Goal: Book appointment/travel/reservation

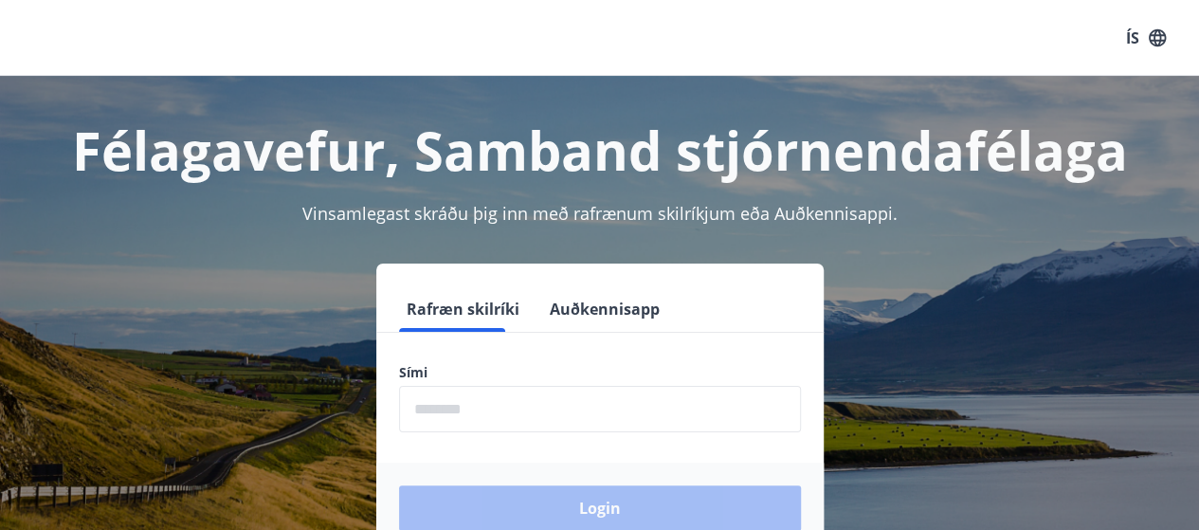
click at [501, 416] on input "phone" at bounding box center [600, 409] width 402 height 46
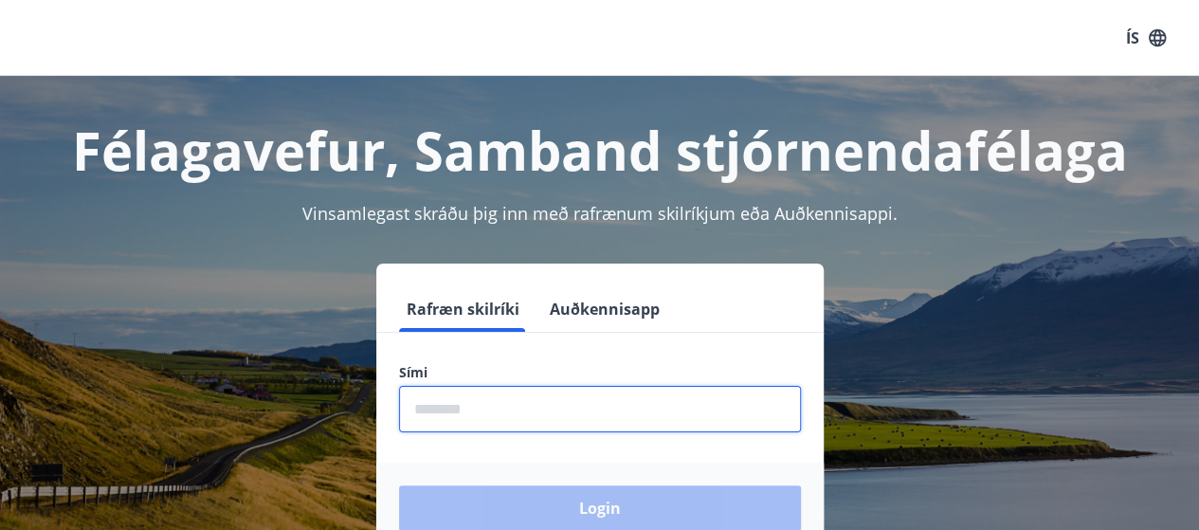
type input "********"
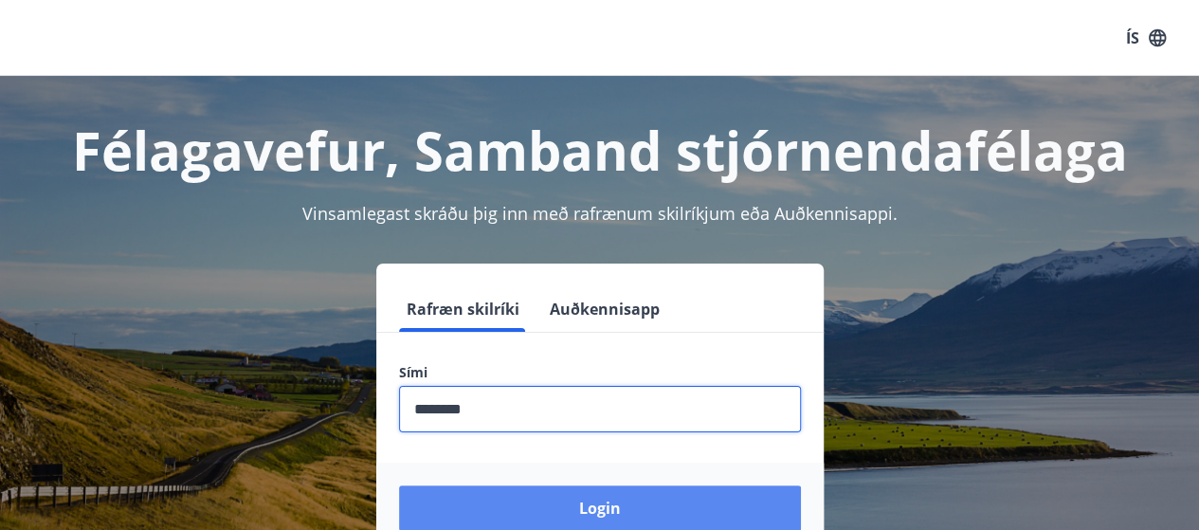
click at [557, 508] on button "Login" at bounding box center [600, 508] width 402 height 46
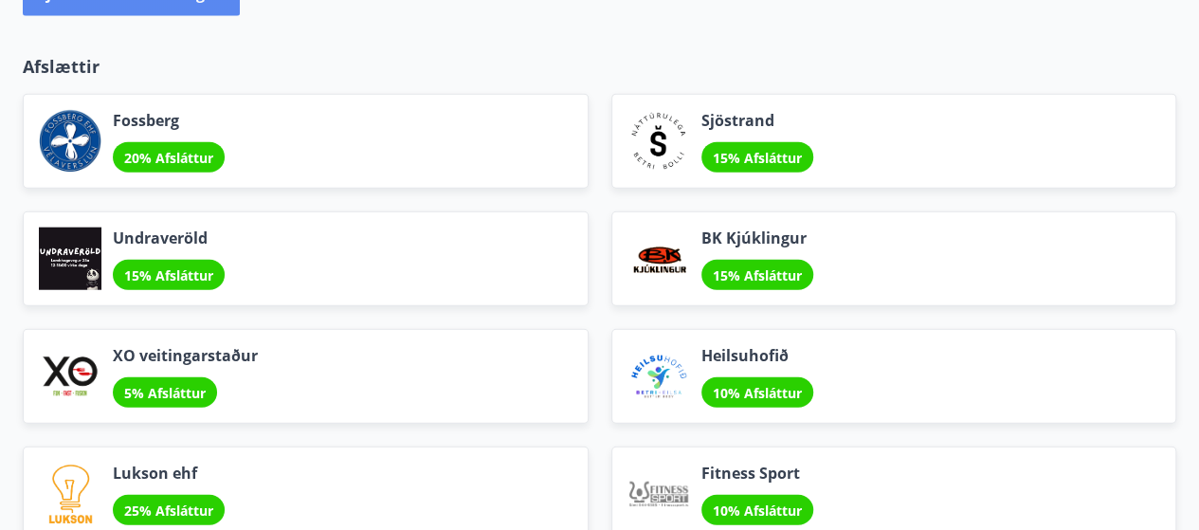
scroll to position [2086, 0]
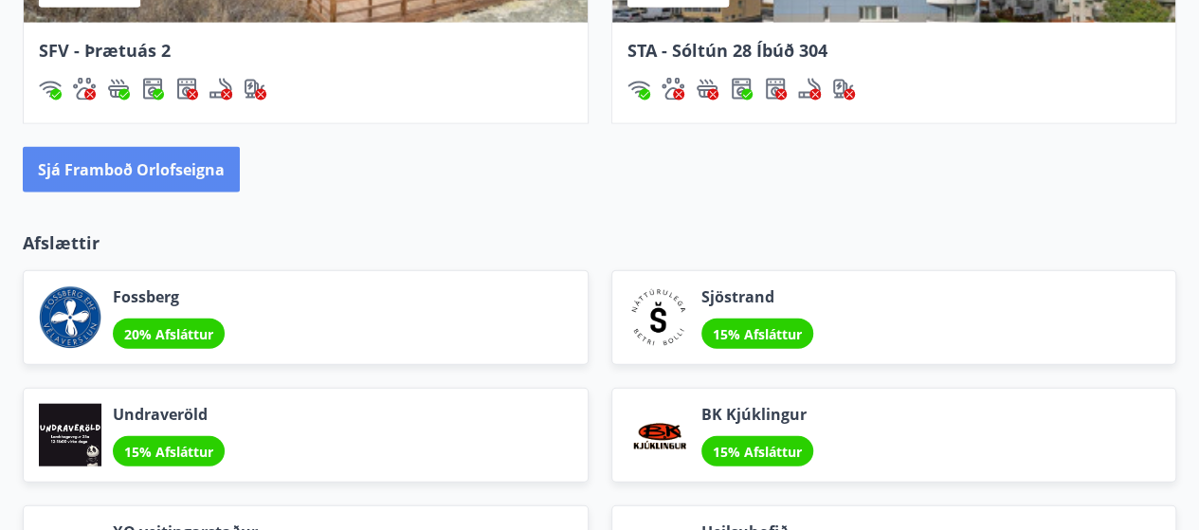
click at [144, 169] on button "Sjá framboð orlofseigna" at bounding box center [131, 170] width 217 height 46
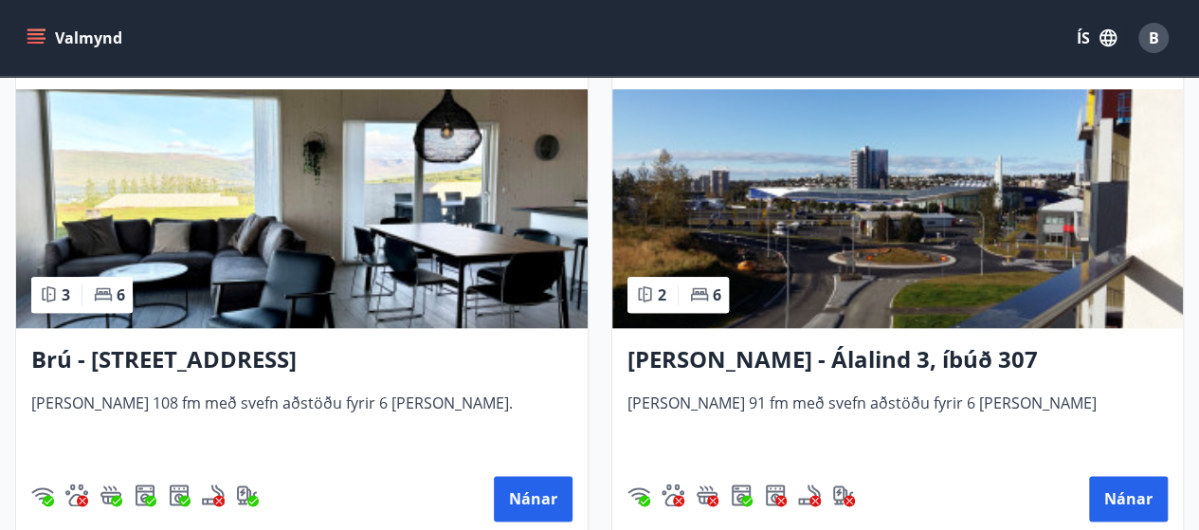
scroll to position [910, 0]
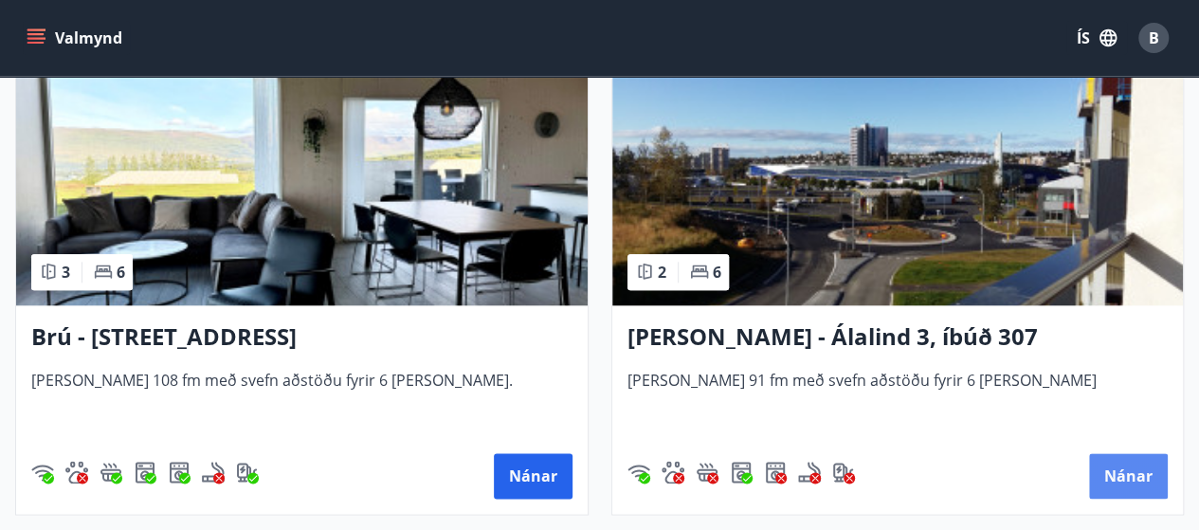
click at [1108, 472] on button "Nánar" at bounding box center [1128, 476] width 79 height 46
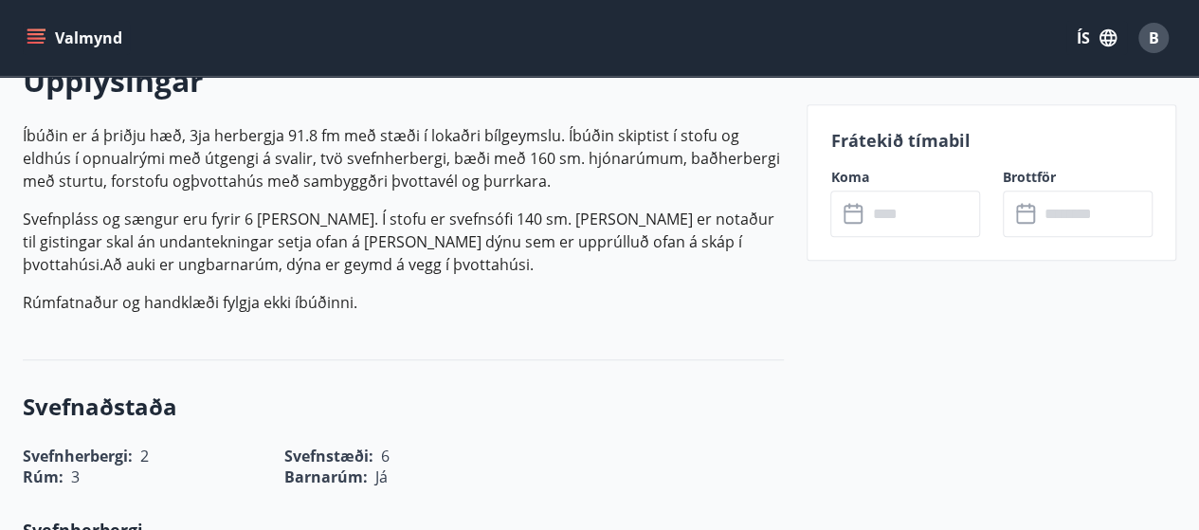
scroll to position [639, 0]
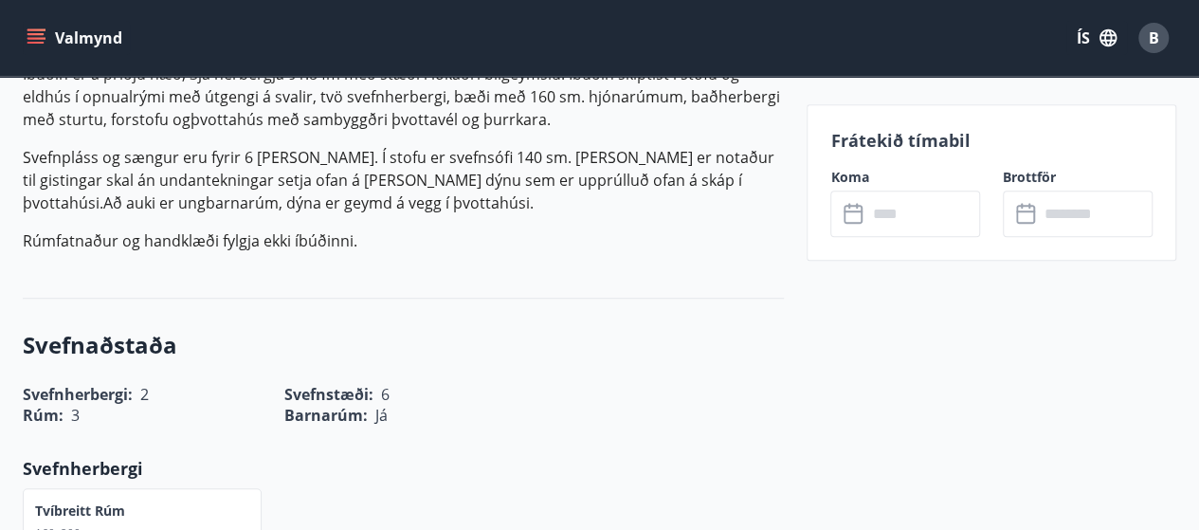
click at [901, 221] on input "text" at bounding box center [924, 214] width 114 height 46
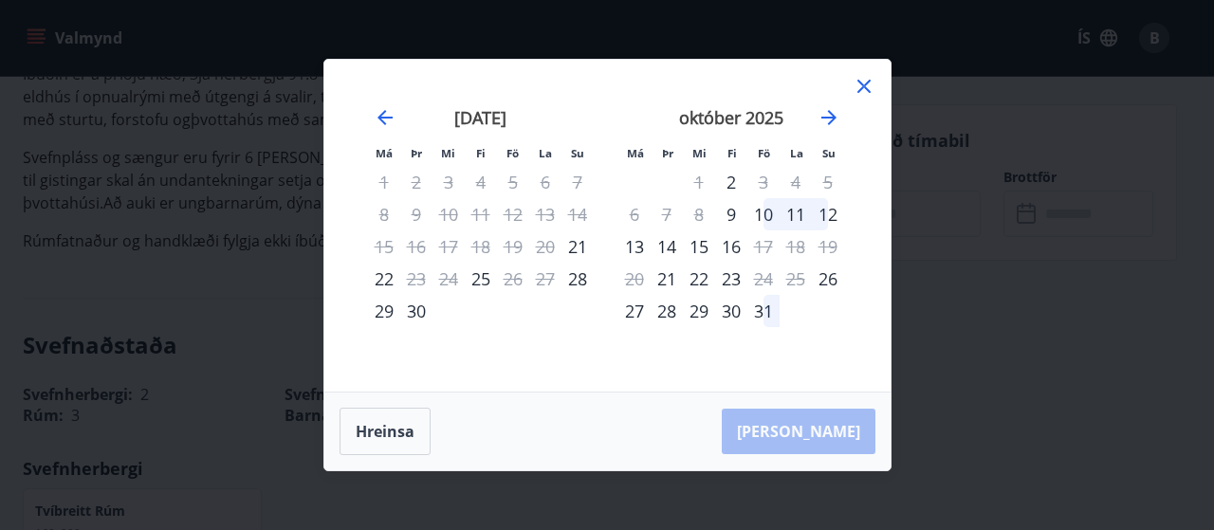
click at [866, 80] on icon at bounding box center [863, 86] width 23 height 23
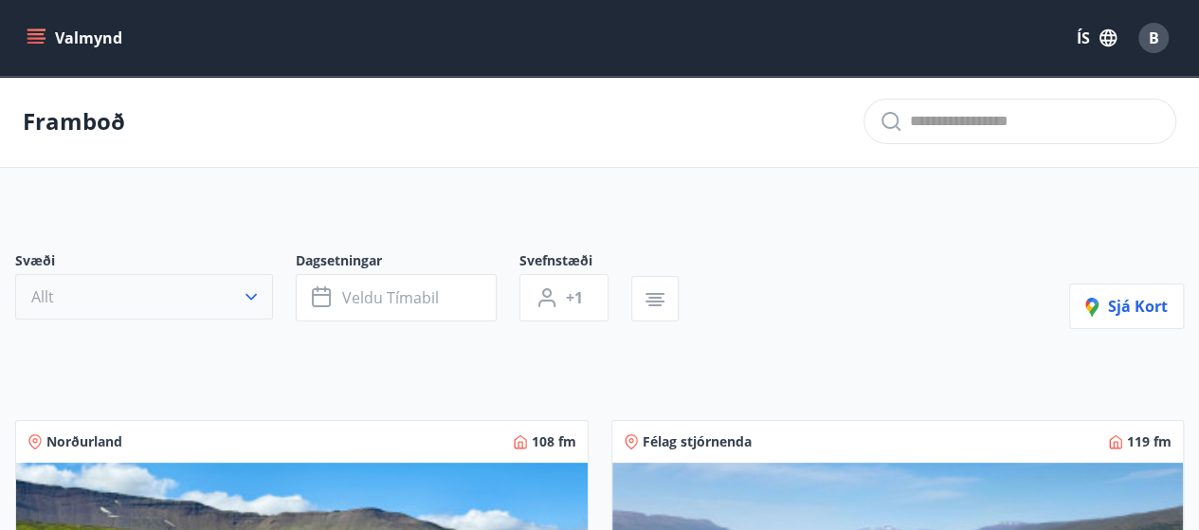
click at [259, 299] on icon "button" at bounding box center [251, 296] width 19 height 19
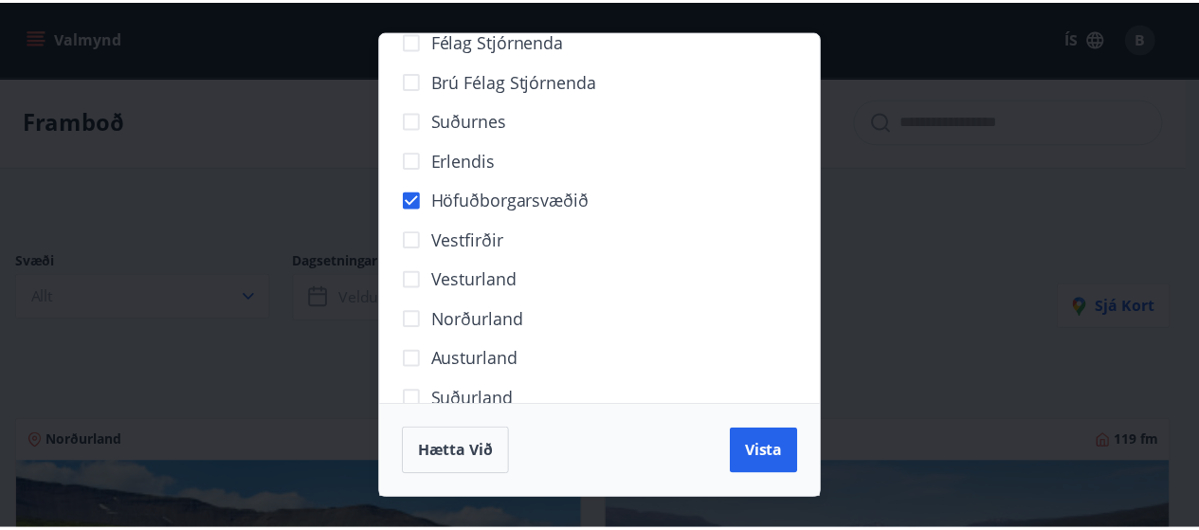
scroll to position [228, 0]
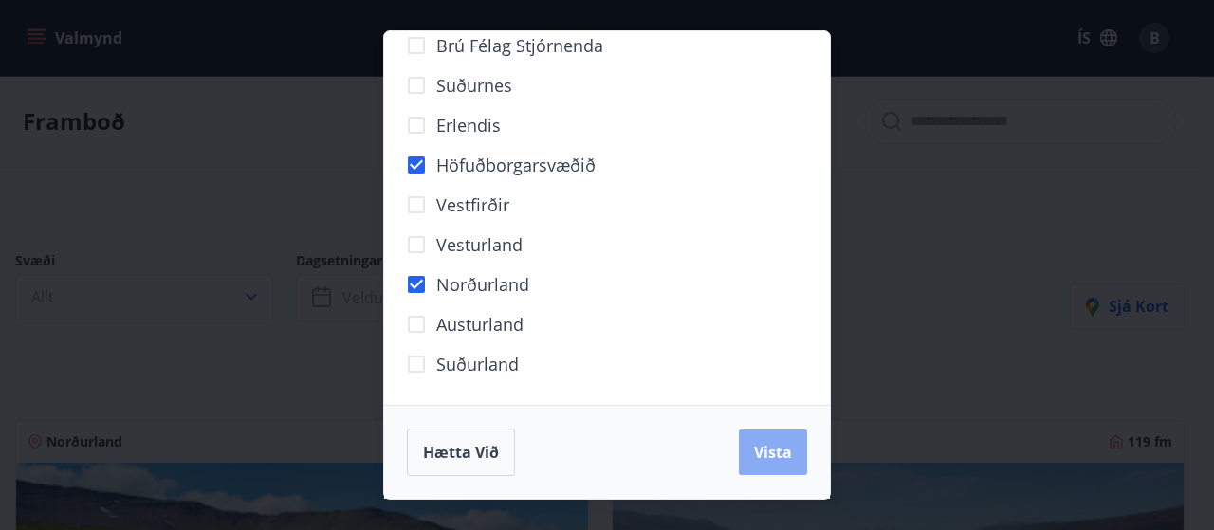
click at [770, 448] on span "Vista" at bounding box center [773, 452] width 38 height 21
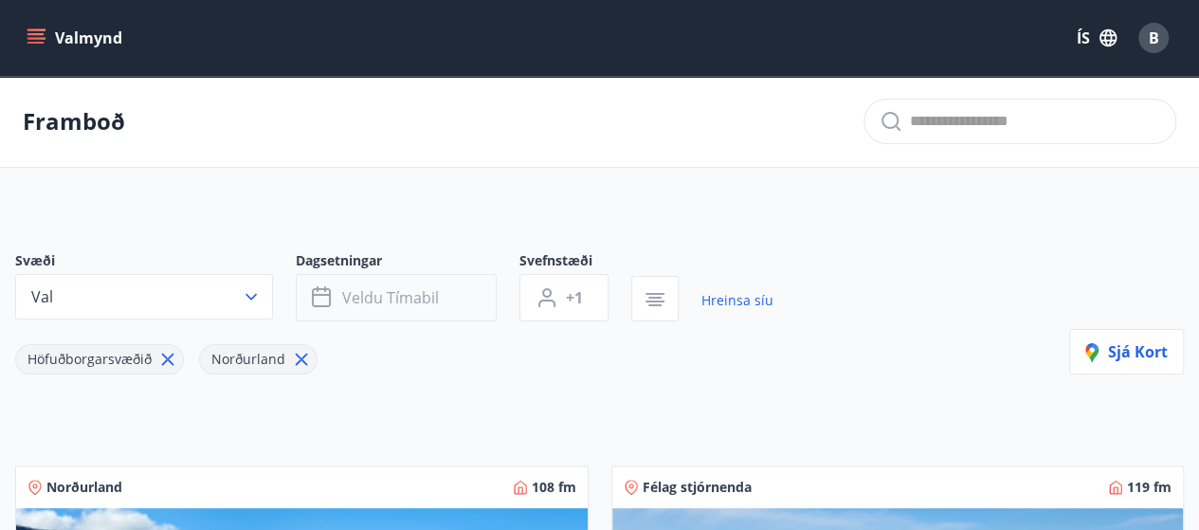
click at [443, 287] on button "Veldu tímabil" at bounding box center [396, 297] width 201 height 47
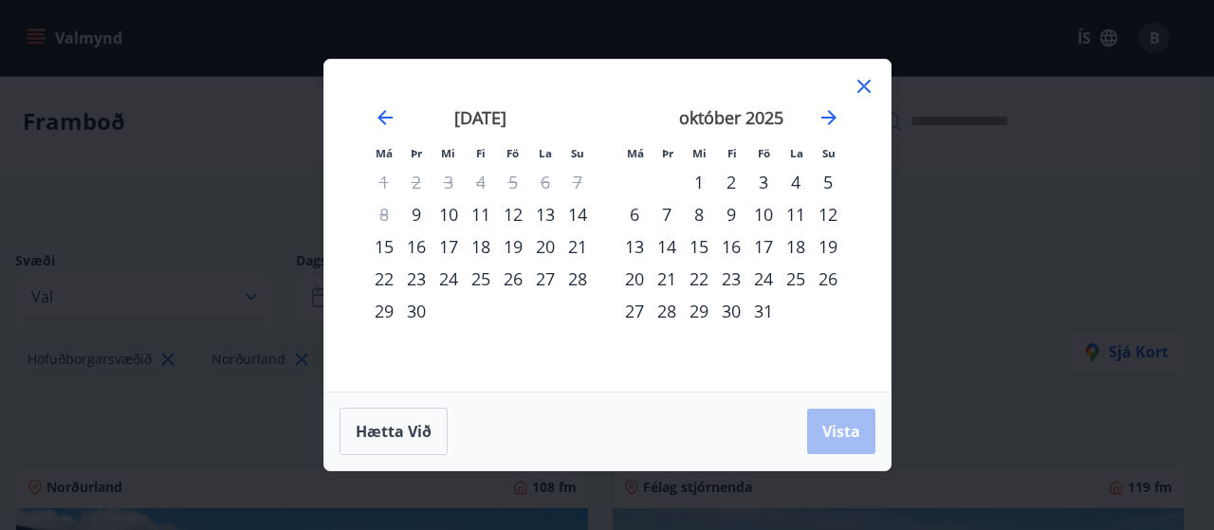
click at [507, 242] on div "19" at bounding box center [513, 246] width 32 height 32
click at [828, 280] on div "26" at bounding box center [828, 279] width 32 height 32
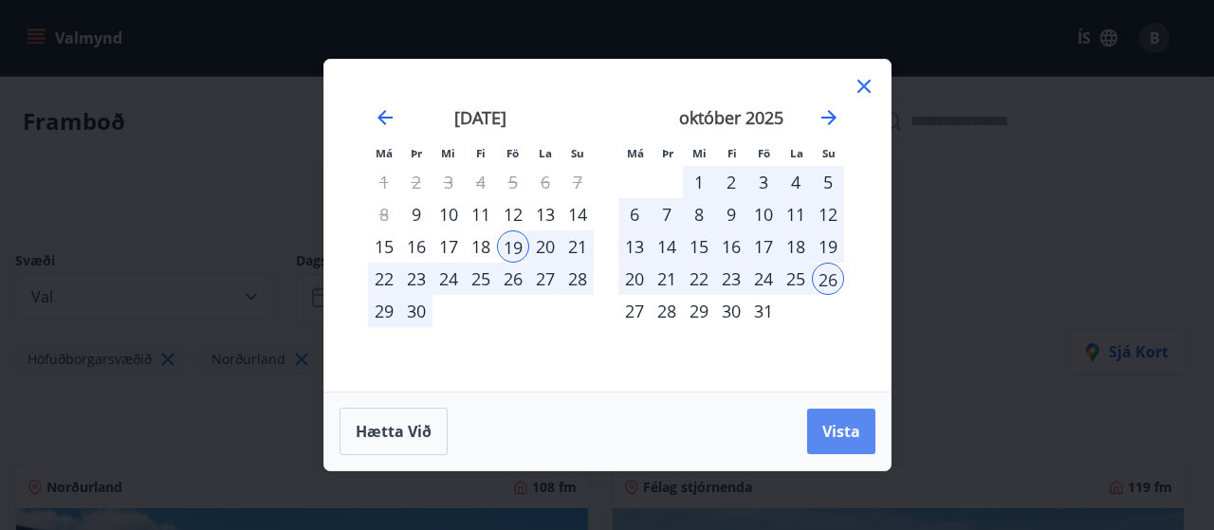
click at [831, 431] on span "Vista" at bounding box center [841, 431] width 38 height 21
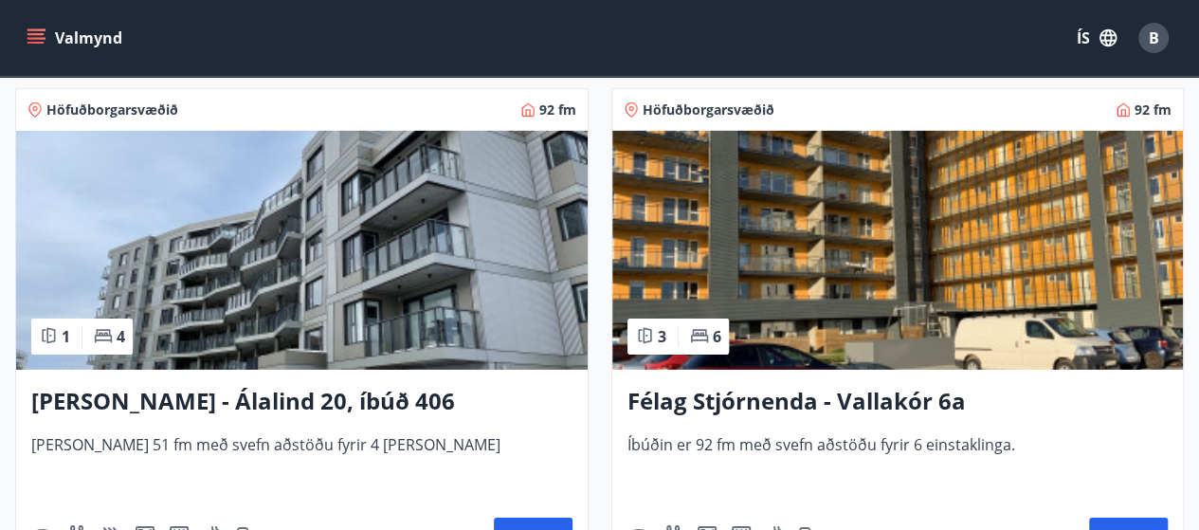
scroll to position [3002, 0]
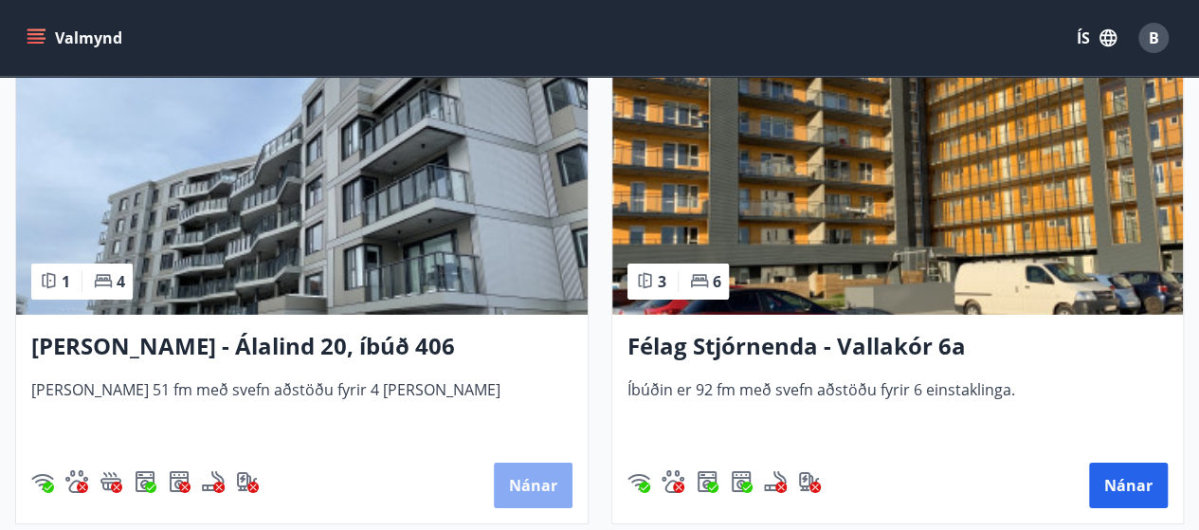
click at [542, 478] on button "Nánar" at bounding box center [533, 486] width 79 height 46
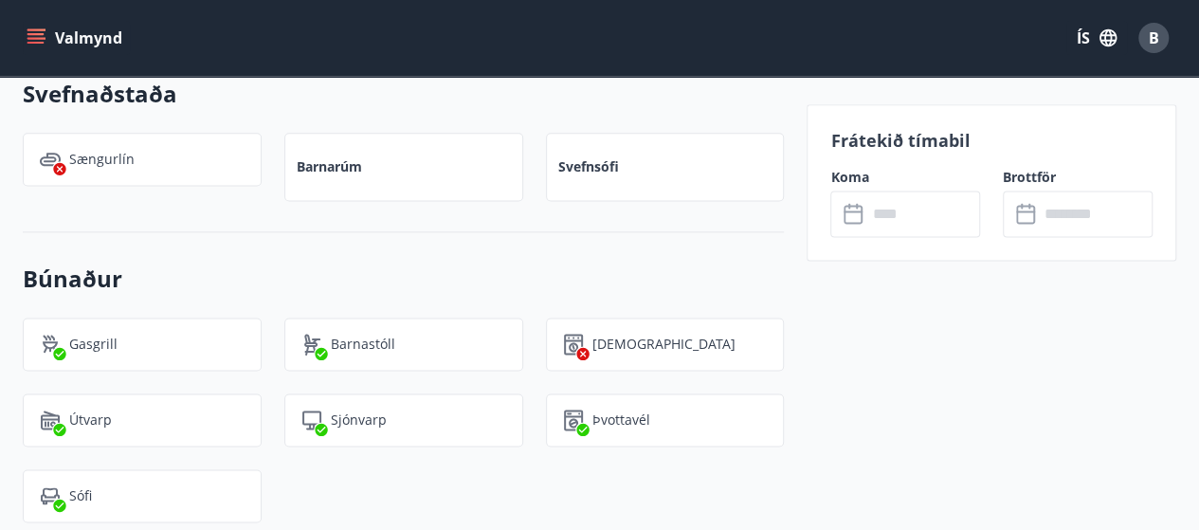
scroll to position [910, 0]
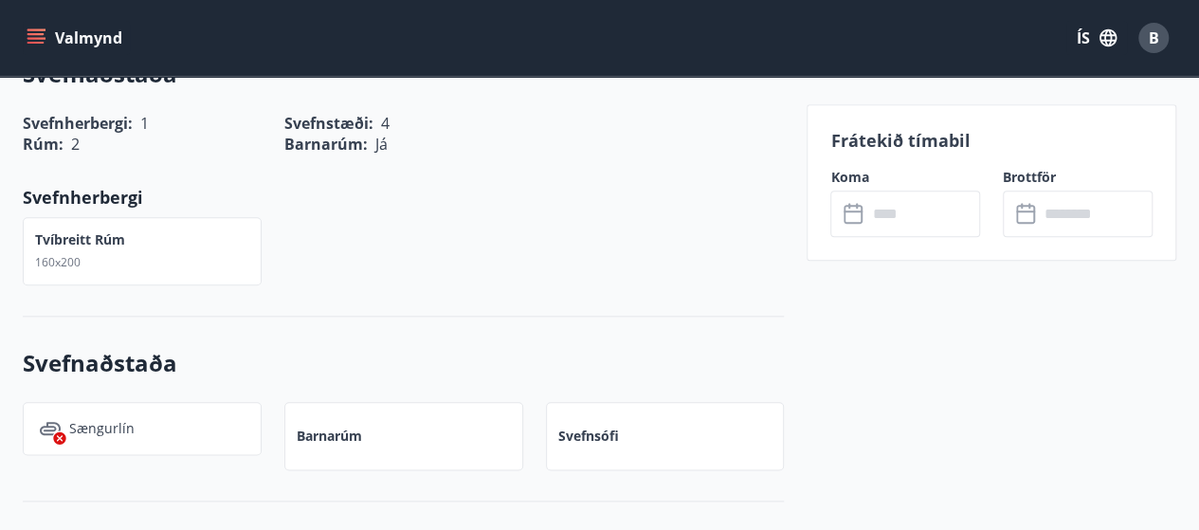
click at [903, 212] on input "text" at bounding box center [924, 214] width 114 height 46
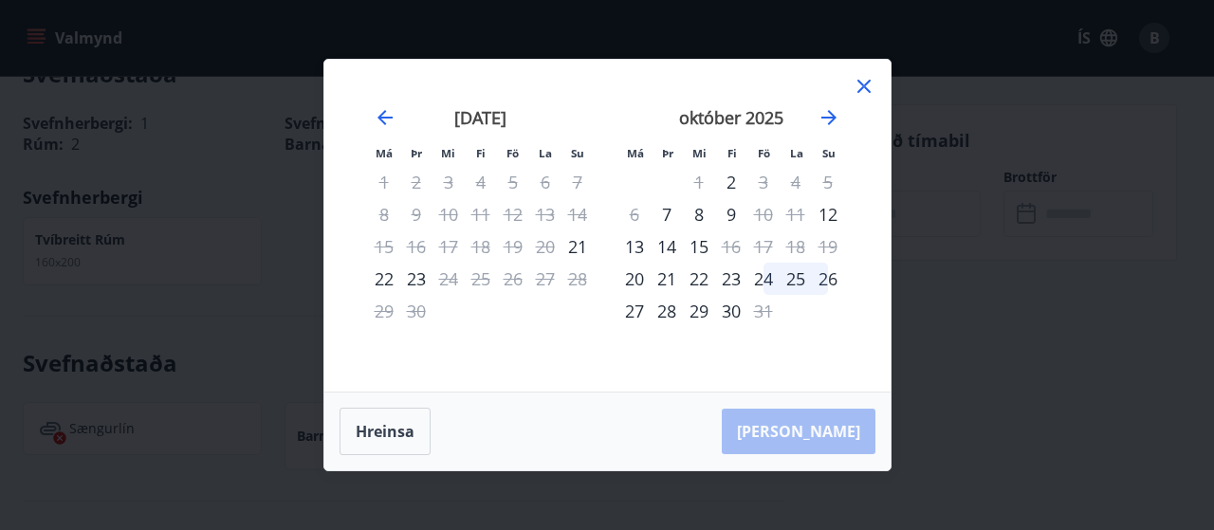
click at [867, 84] on icon at bounding box center [863, 86] width 23 height 23
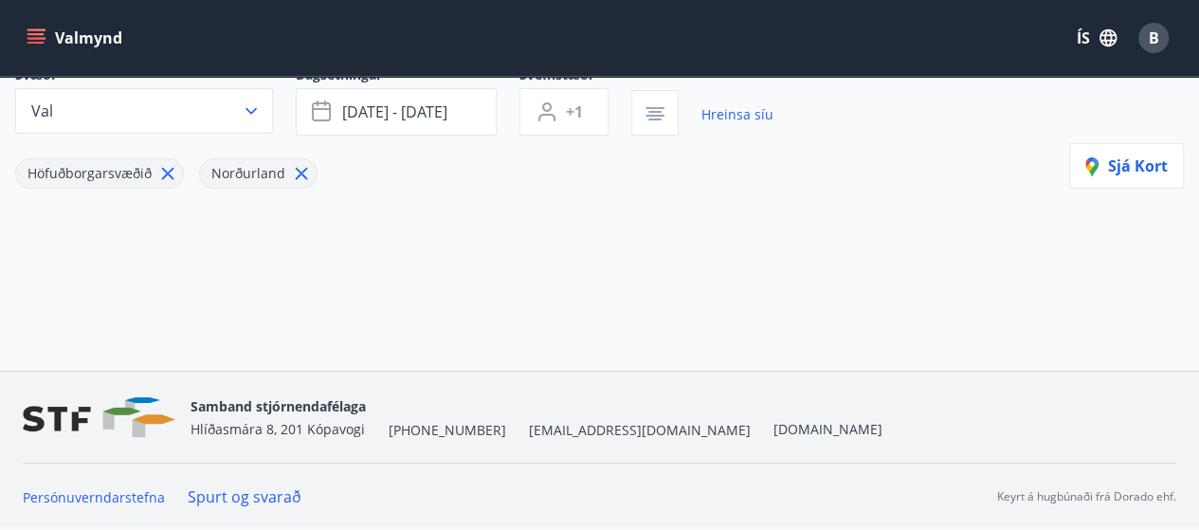
click at [171, 184] on icon at bounding box center [167, 173] width 21 height 21
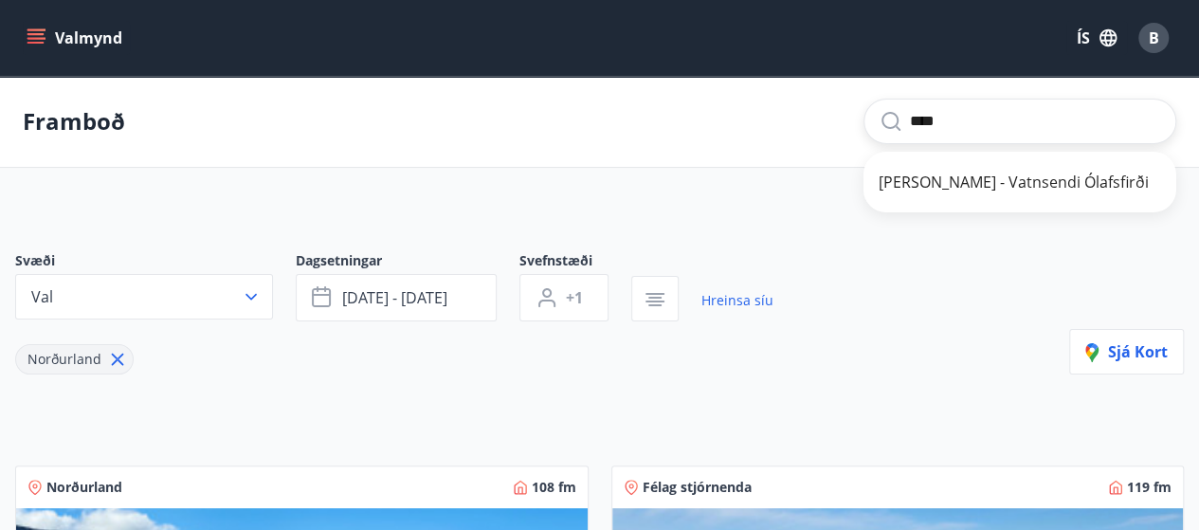
click at [990, 179] on span "Berg - Vatnsendi Ólafsfirði" at bounding box center [1020, 182] width 283 height 23
type input "**********"
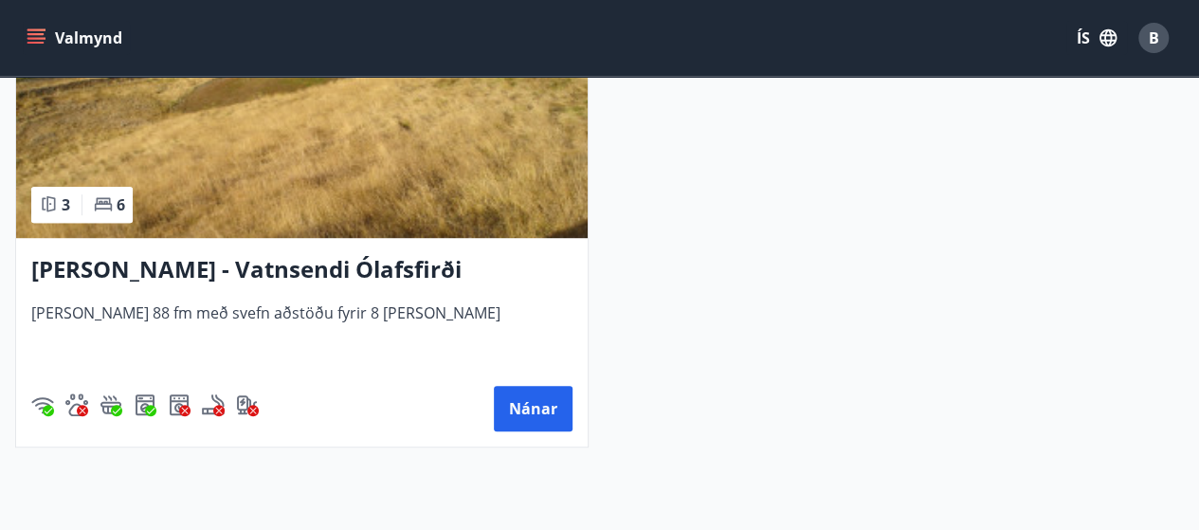
scroll to position [549, 0]
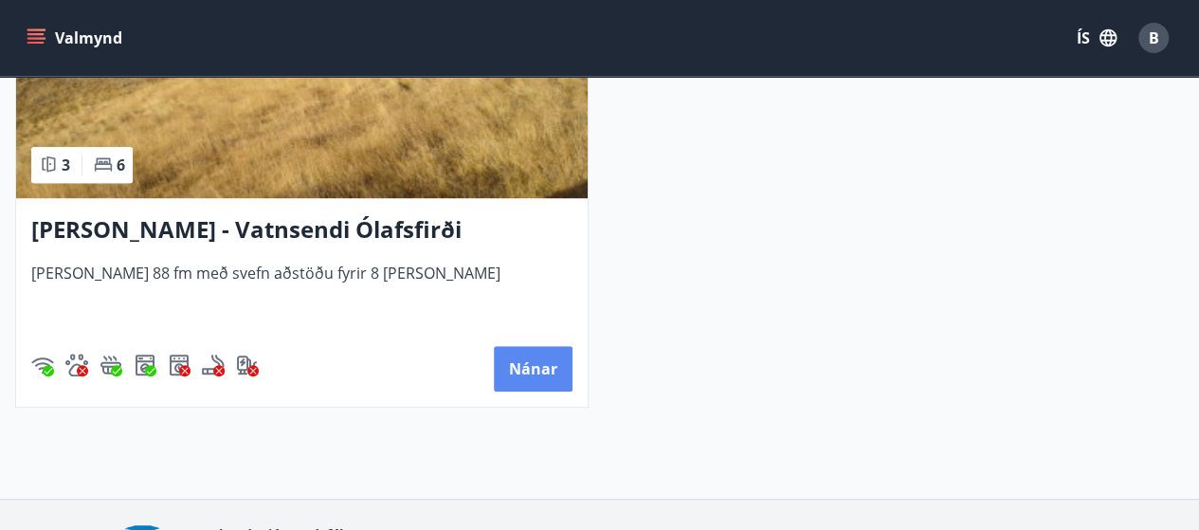
click at [565, 361] on button "Nánar" at bounding box center [533, 369] width 79 height 46
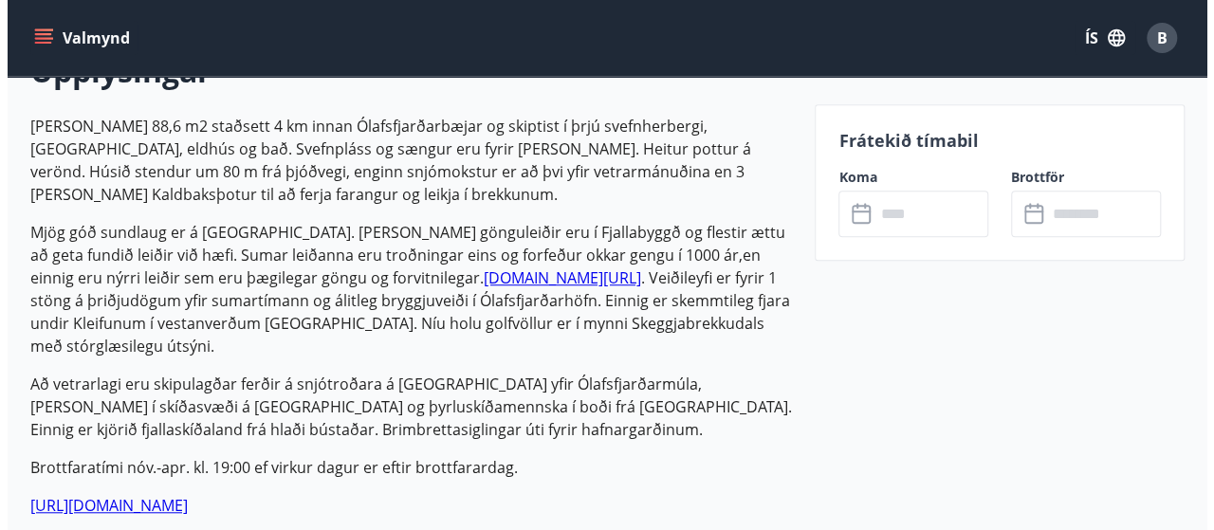
scroll to position [582, 0]
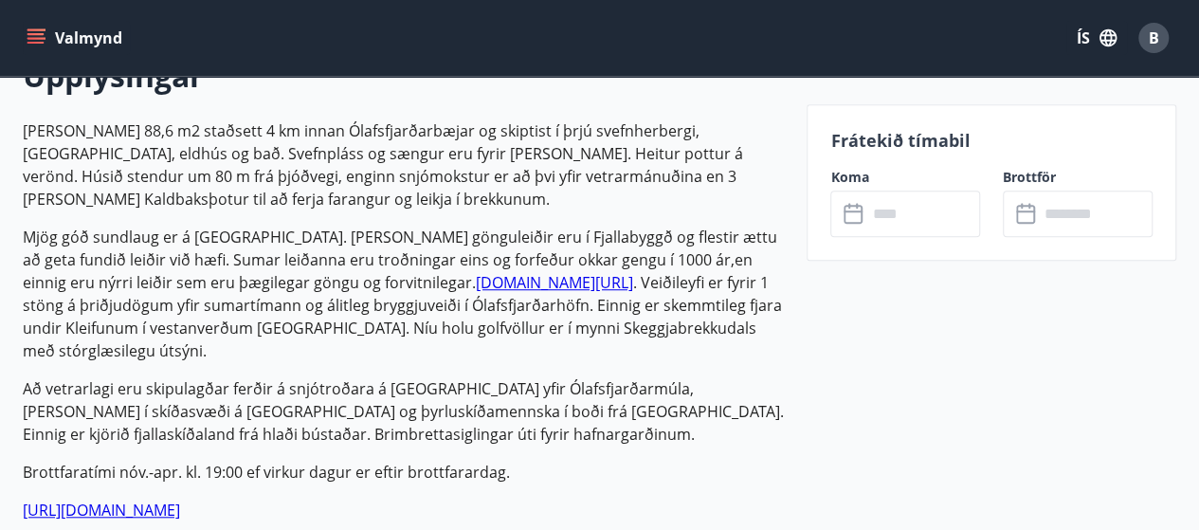
click at [868, 211] on input "text" at bounding box center [924, 214] width 114 height 46
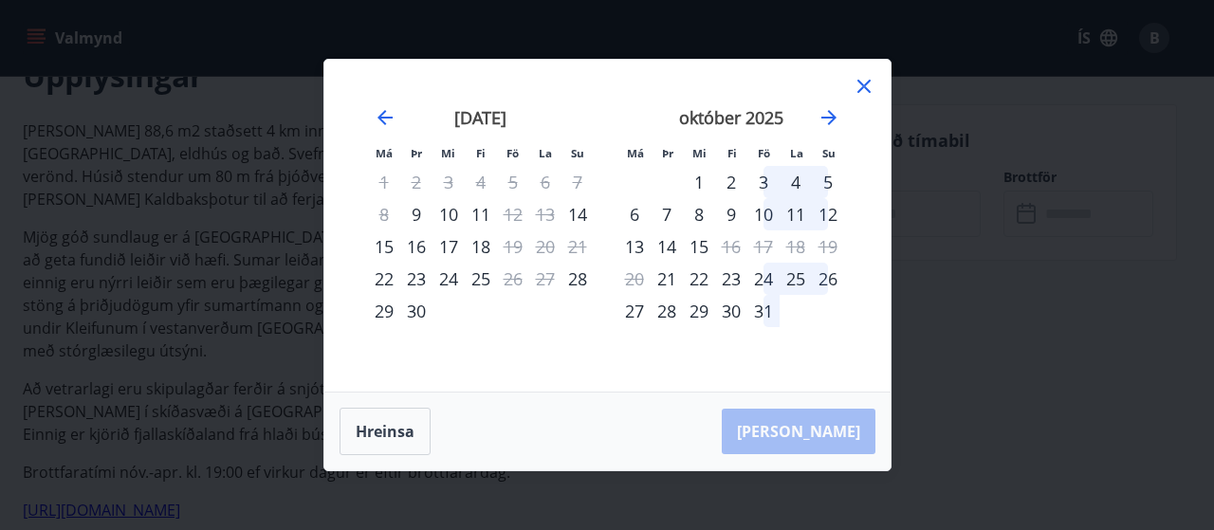
click at [865, 78] on icon at bounding box center [863, 86] width 23 height 23
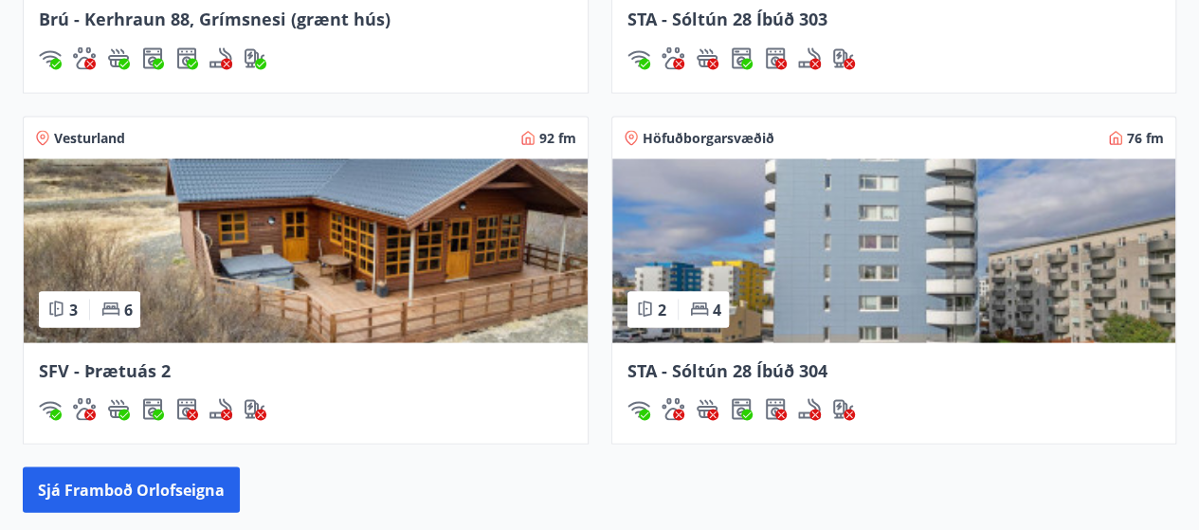
scroll to position [1759, 0]
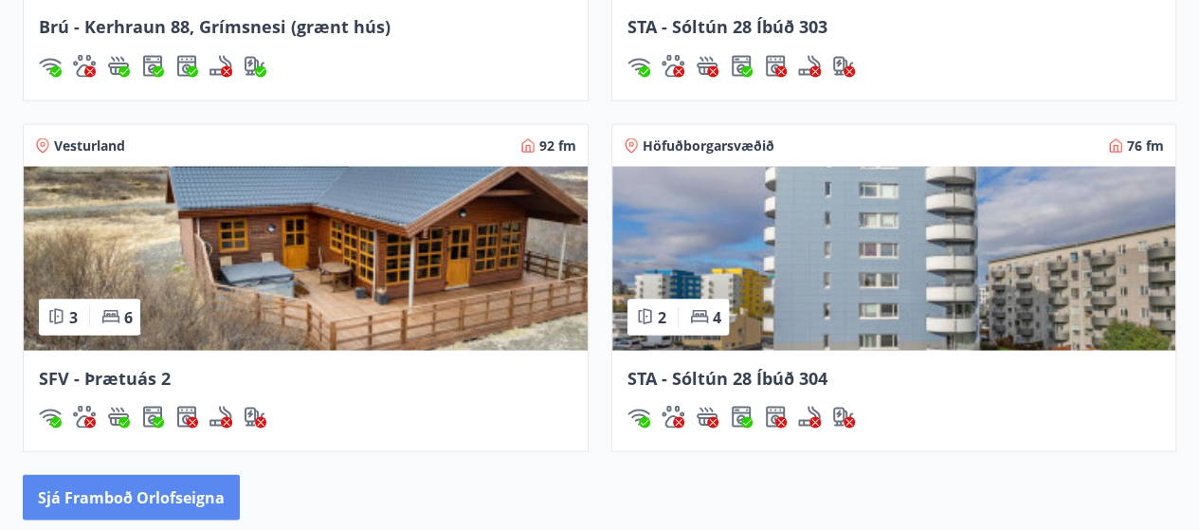
click at [187, 495] on button "Sjá framboð orlofseigna" at bounding box center [131, 497] width 217 height 46
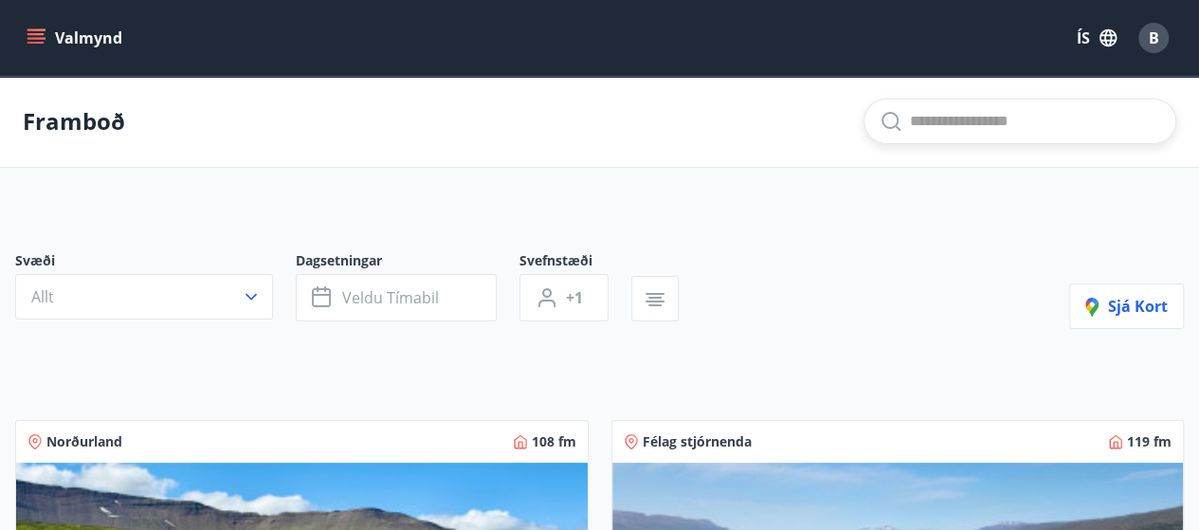
click at [986, 123] on input "text" at bounding box center [1035, 121] width 250 height 30
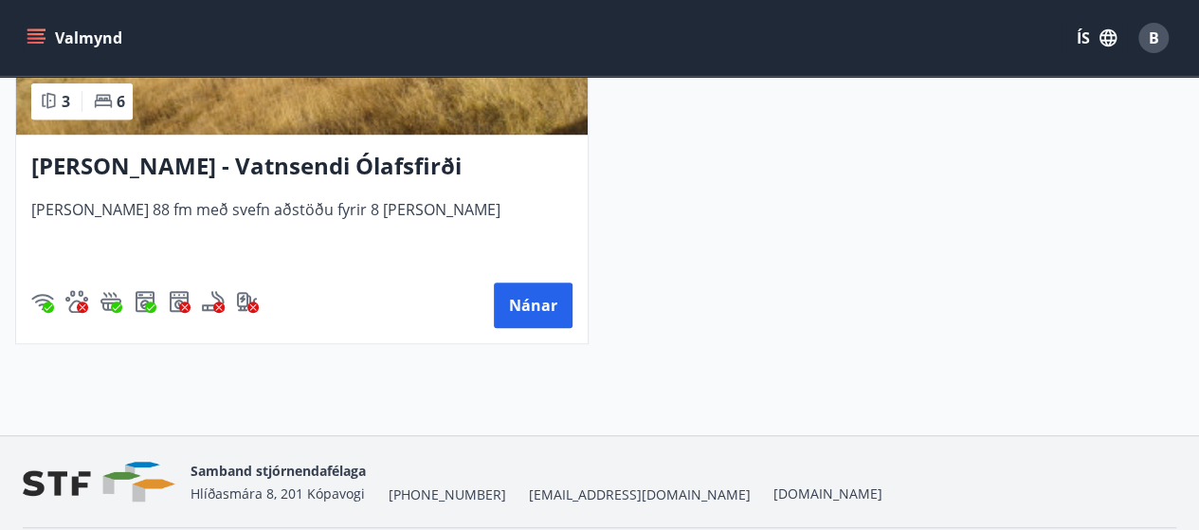
scroll to position [561, 0]
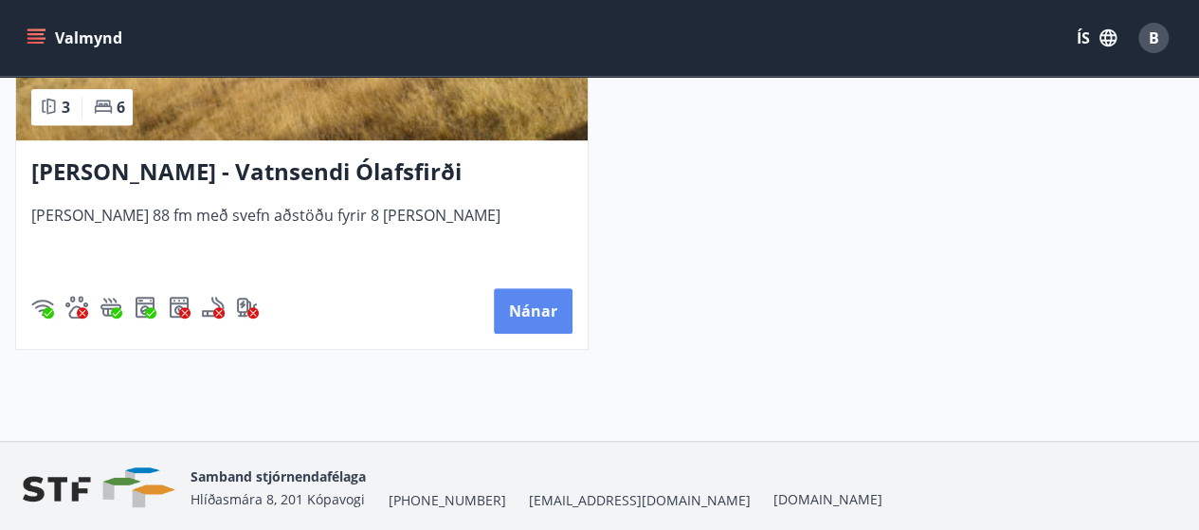
type input "**********"
click at [531, 296] on button "Nánar" at bounding box center [533, 311] width 79 height 46
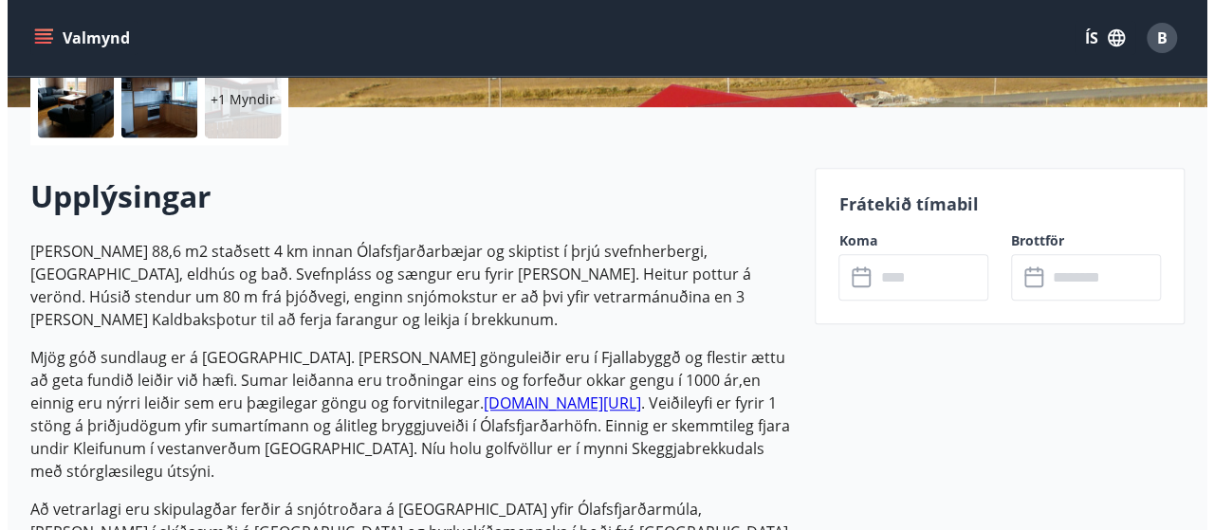
scroll to position [613, 0]
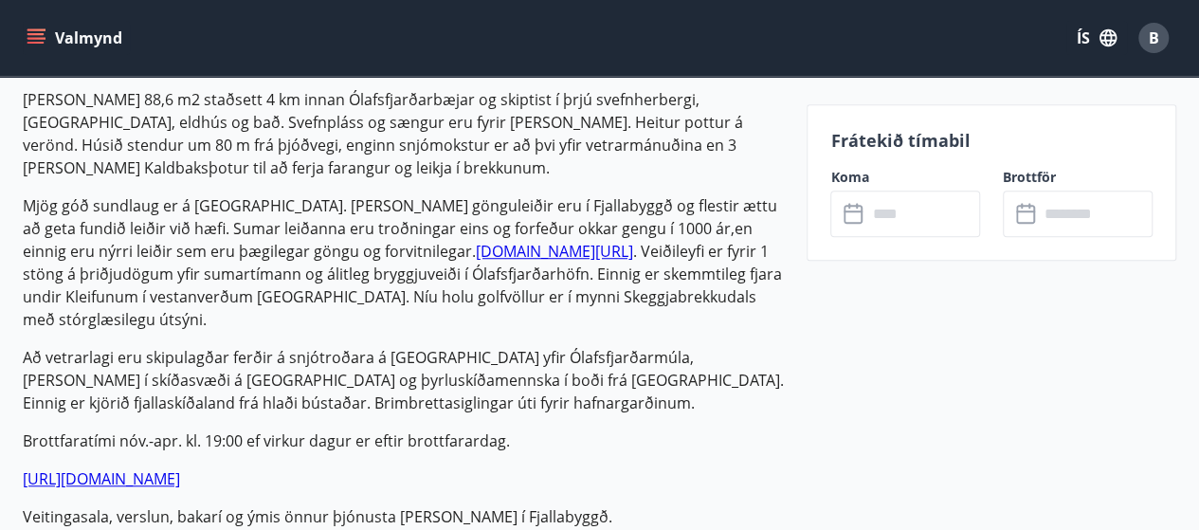
click at [891, 227] on input "text" at bounding box center [924, 214] width 114 height 46
